Goal: Information Seeking & Learning: Learn about a topic

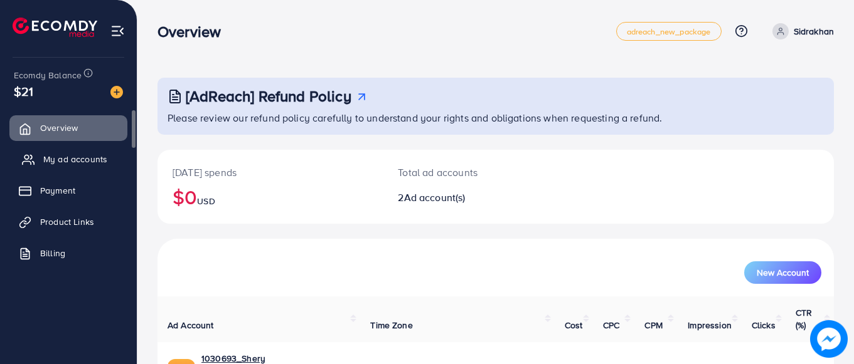
click at [89, 160] on span "My ad accounts" at bounding box center [75, 159] width 64 height 13
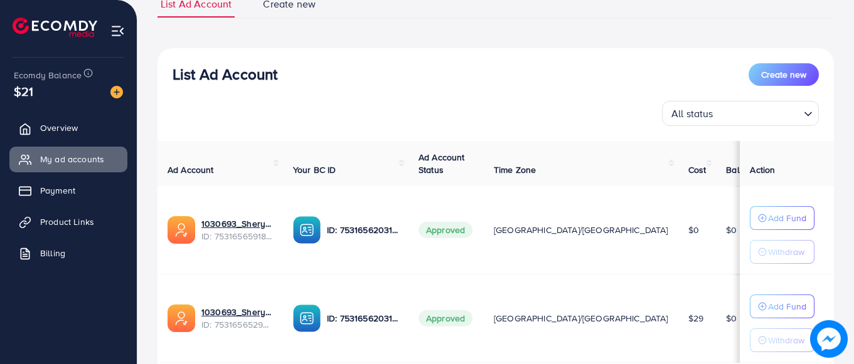
scroll to position [191, 0]
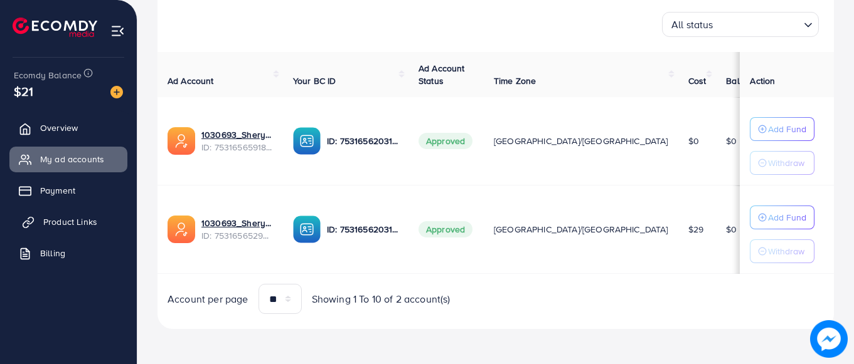
click at [92, 221] on span "Product Links" at bounding box center [70, 222] width 54 height 13
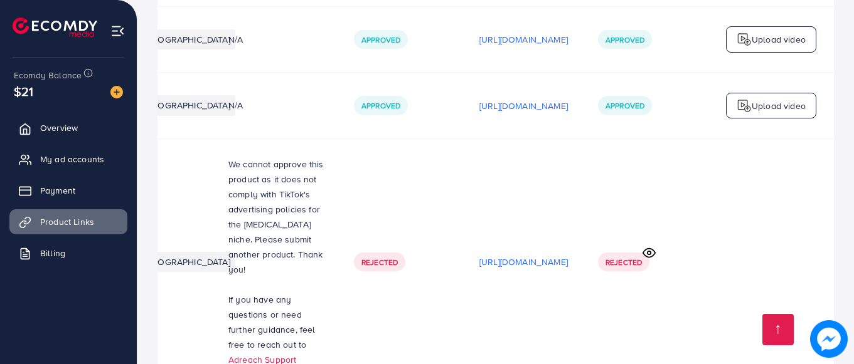
scroll to position [3270, 0]
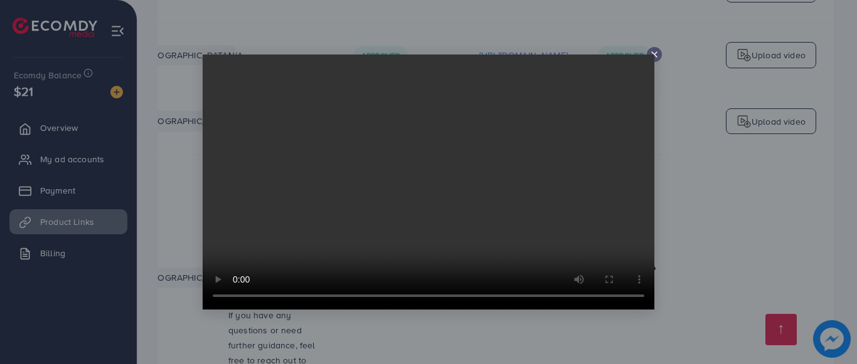
click at [654, 49] on div at bounding box center [654, 54] width 15 height 15
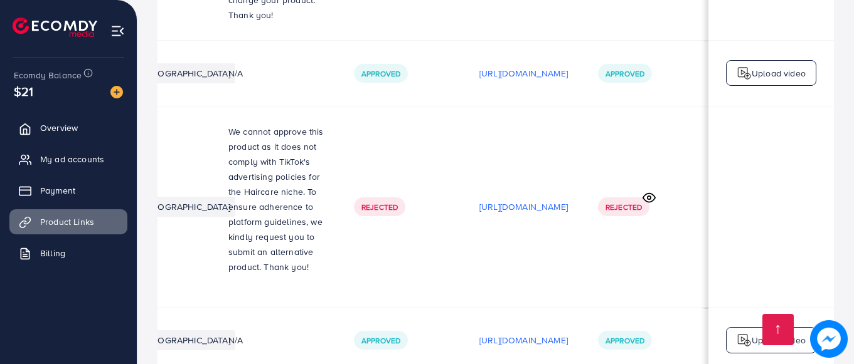
scroll to position [2894, 0]
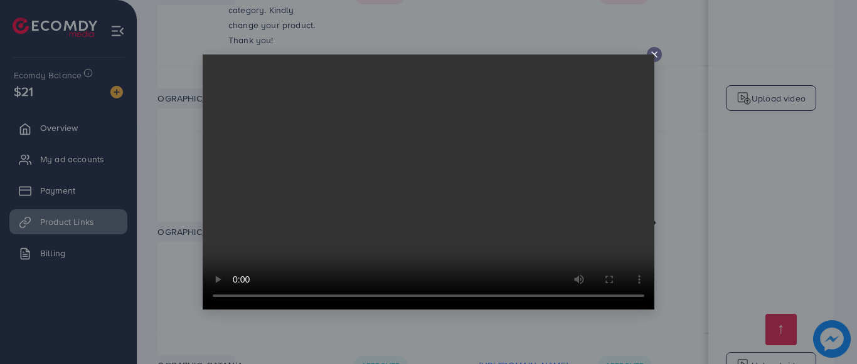
click at [242, 234] on video at bounding box center [429, 182] width 452 height 255
click at [651, 56] on video at bounding box center [429, 182] width 452 height 255
click at [653, 55] on video at bounding box center [429, 182] width 452 height 255
click at [656, 48] on div at bounding box center [654, 54] width 15 height 15
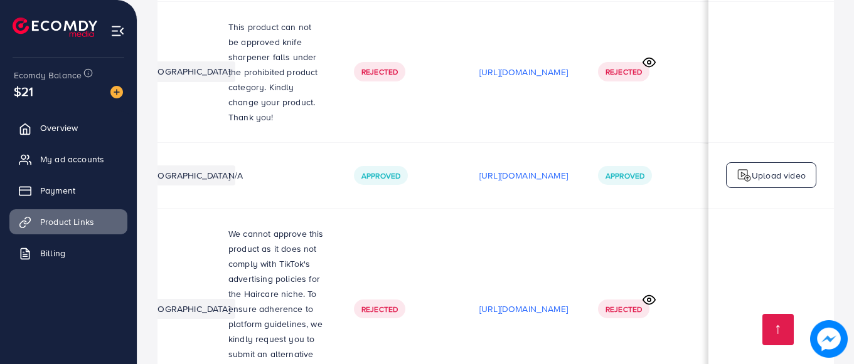
scroll to position [2810, 0]
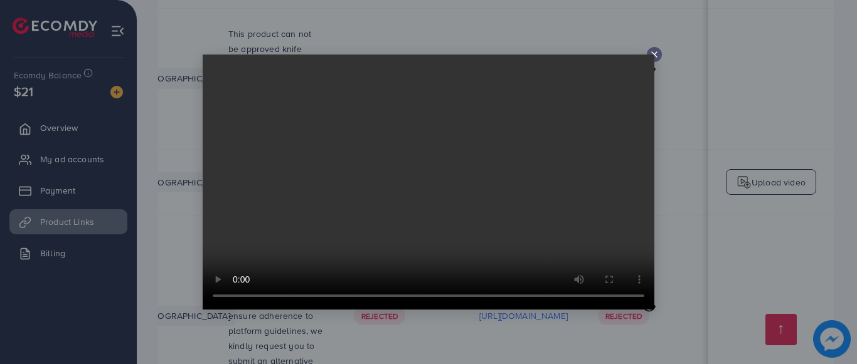
click at [655, 55] on icon at bounding box center [654, 55] width 10 height 10
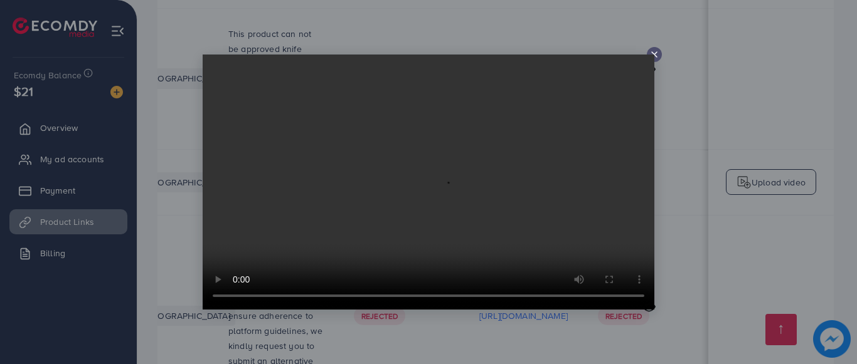
click at [655, 52] on icon at bounding box center [654, 55] width 10 height 10
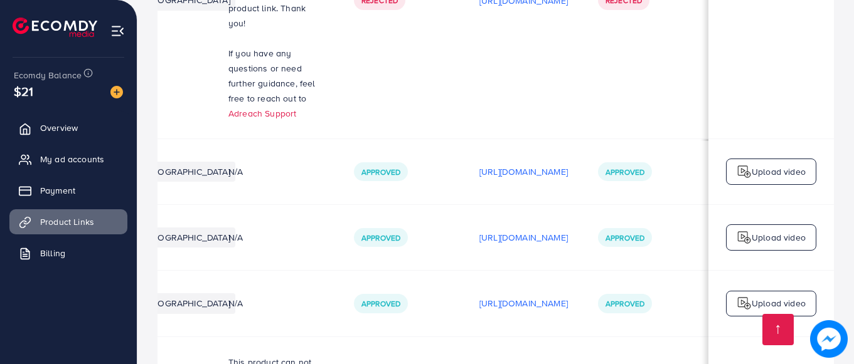
scroll to position [2455, 0]
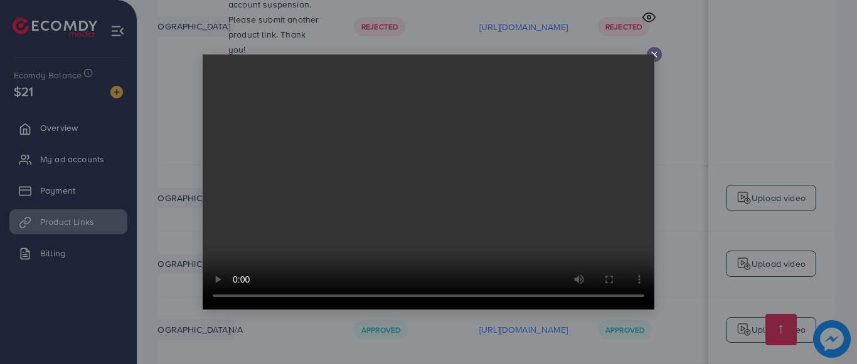
click at [653, 53] on icon at bounding box center [654, 55] width 10 height 10
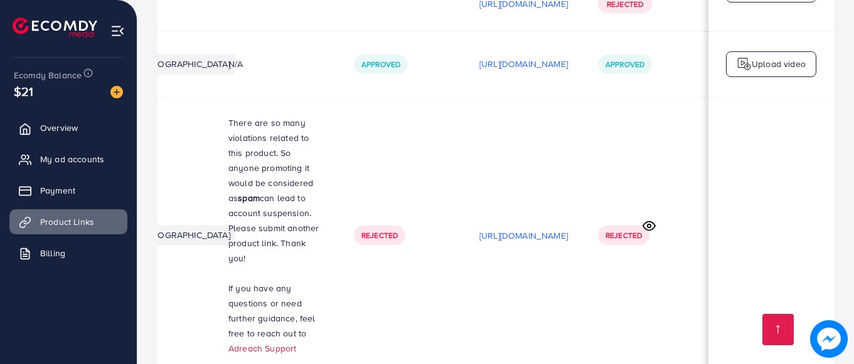
scroll to position [2245, 0]
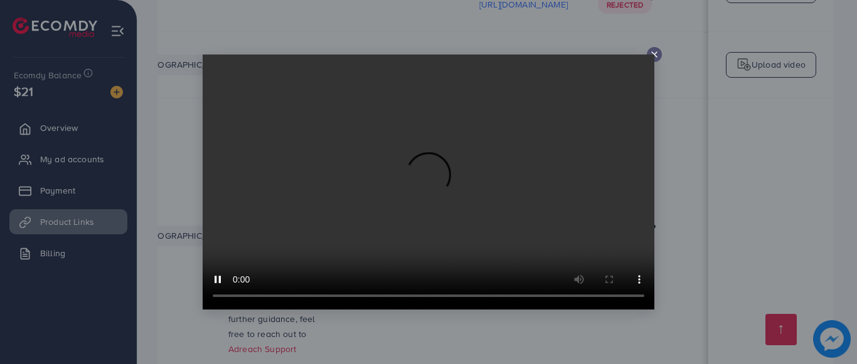
click at [655, 51] on icon at bounding box center [654, 55] width 10 height 10
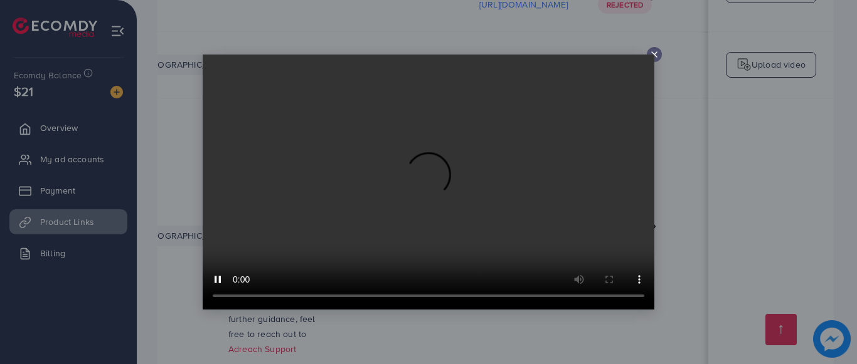
click at [655, 51] on icon at bounding box center [654, 55] width 10 height 10
